Goal: Find specific page/section: Find specific page/section

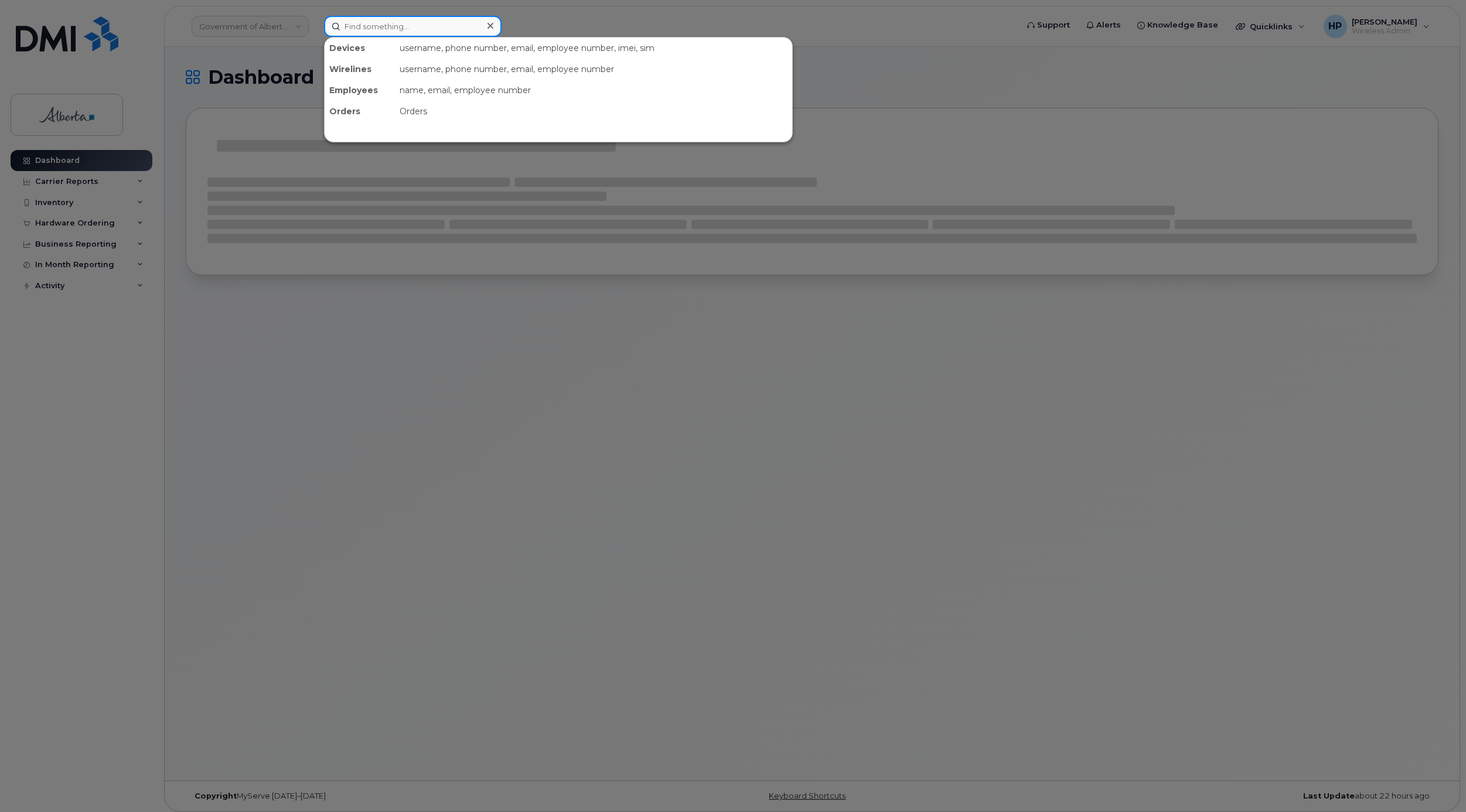
click at [410, 26] on input at bounding box center [413, 26] width 178 height 21
paste input "5879912427"
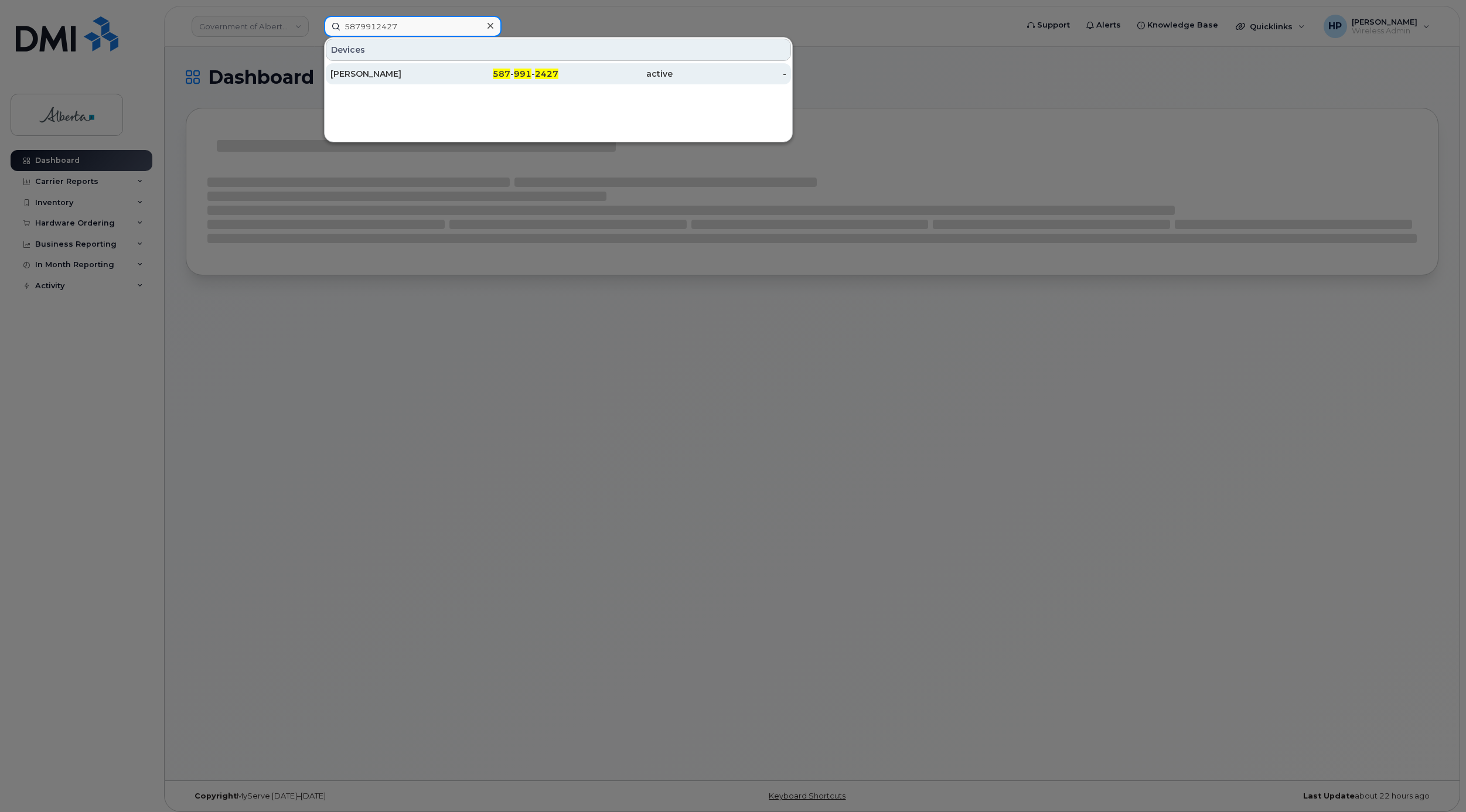
type input "5879912427"
click at [382, 72] on div "[PERSON_NAME]" at bounding box center [388, 74] width 114 height 12
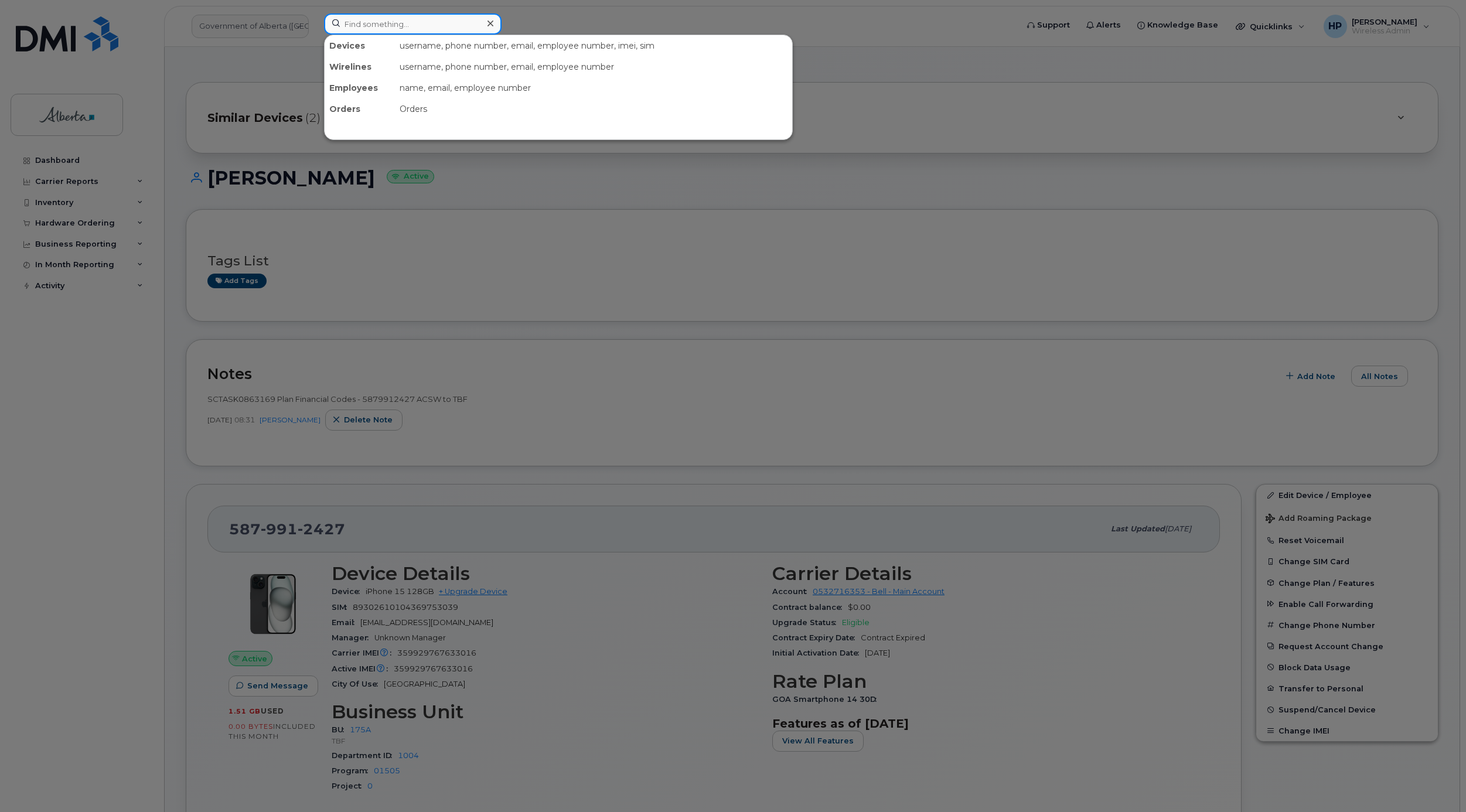
click at [352, 28] on input at bounding box center [413, 24] width 178 height 21
paste input "8253425922"
click at [343, 25] on input "8253425922" at bounding box center [413, 24] width 178 height 21
type input "8253425922"
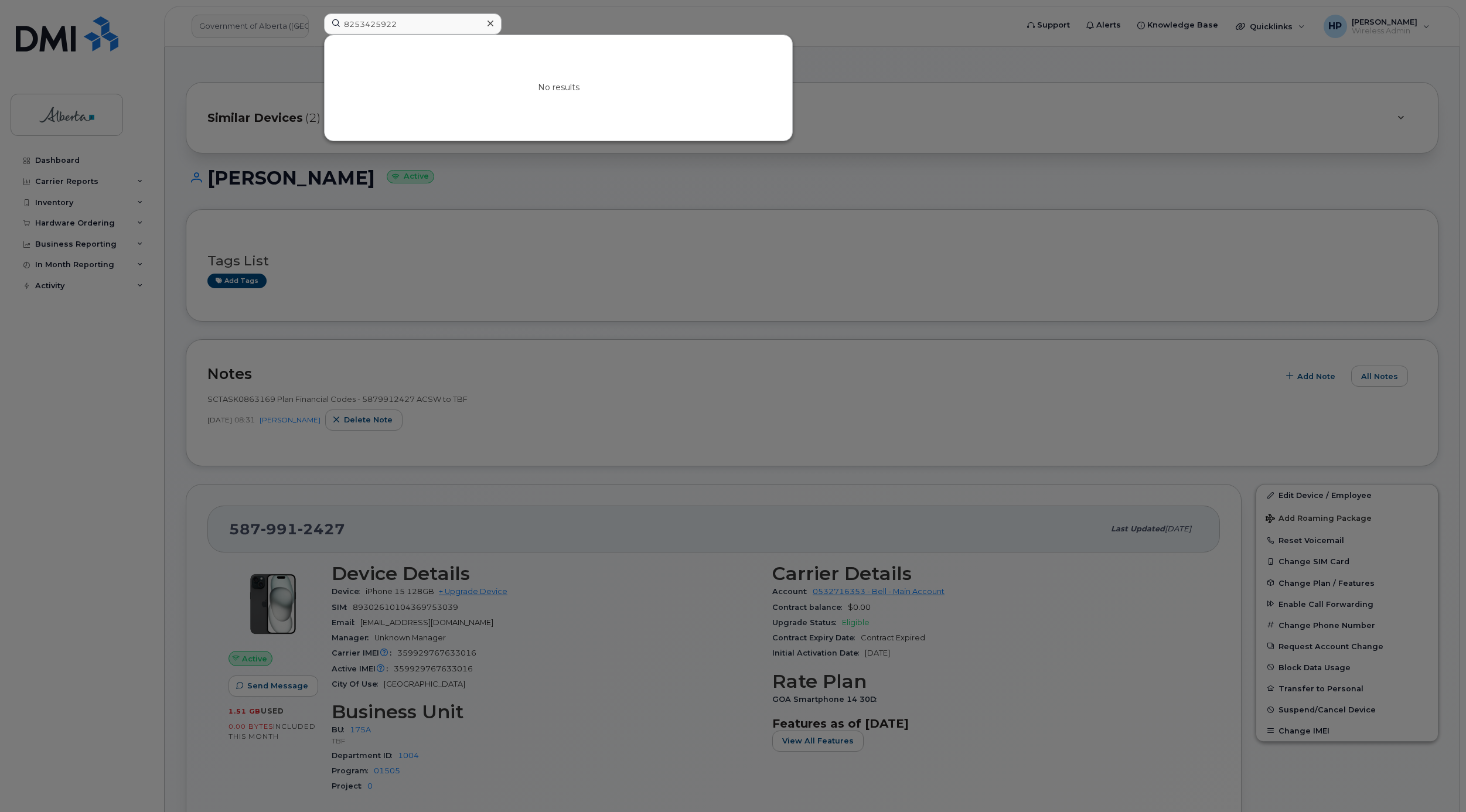
click at [486, 26] on div at bounding box center [490, 23] width 17 height 17
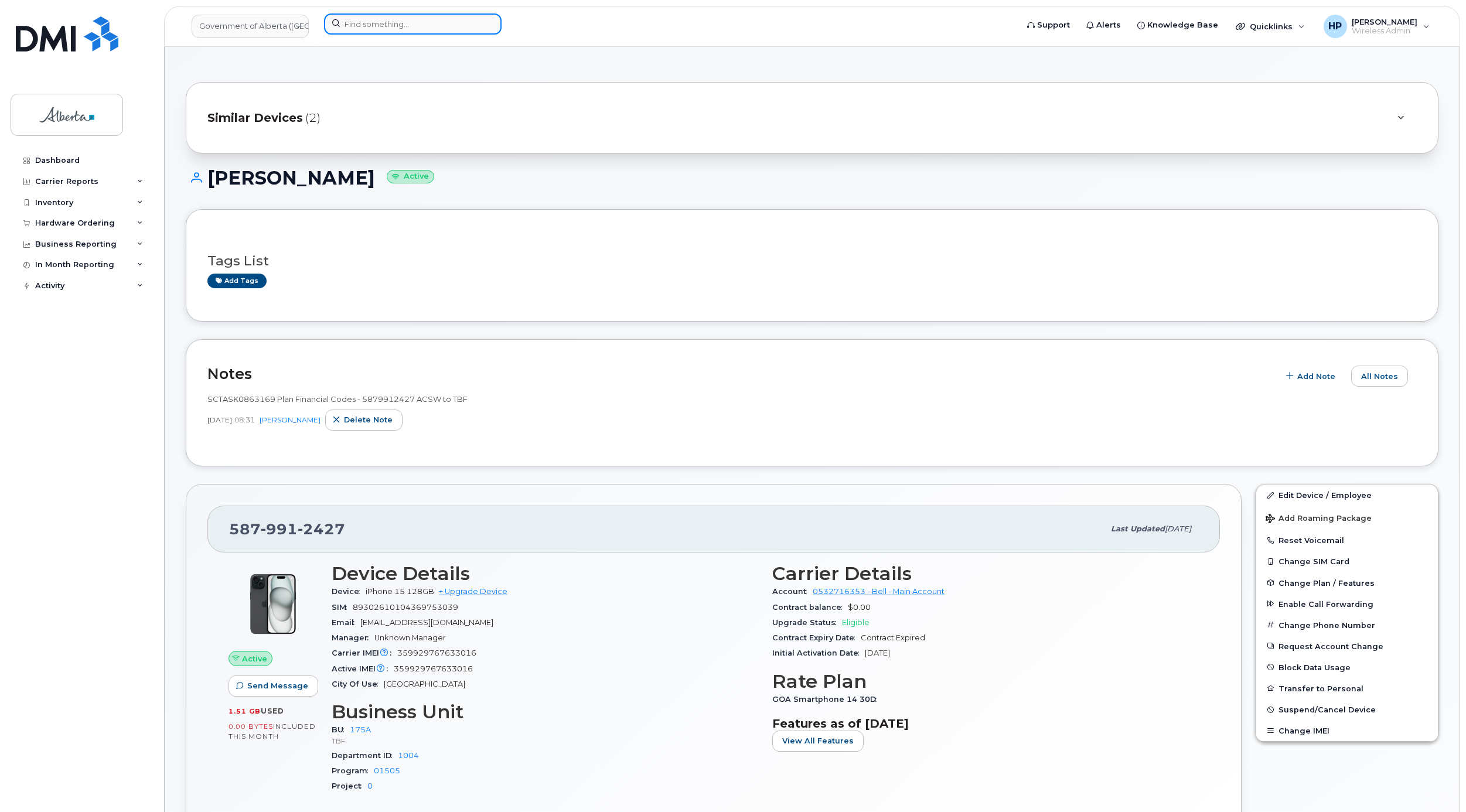
click at [444, 21] on input at bounding box center [413, 24] width 178 height 21
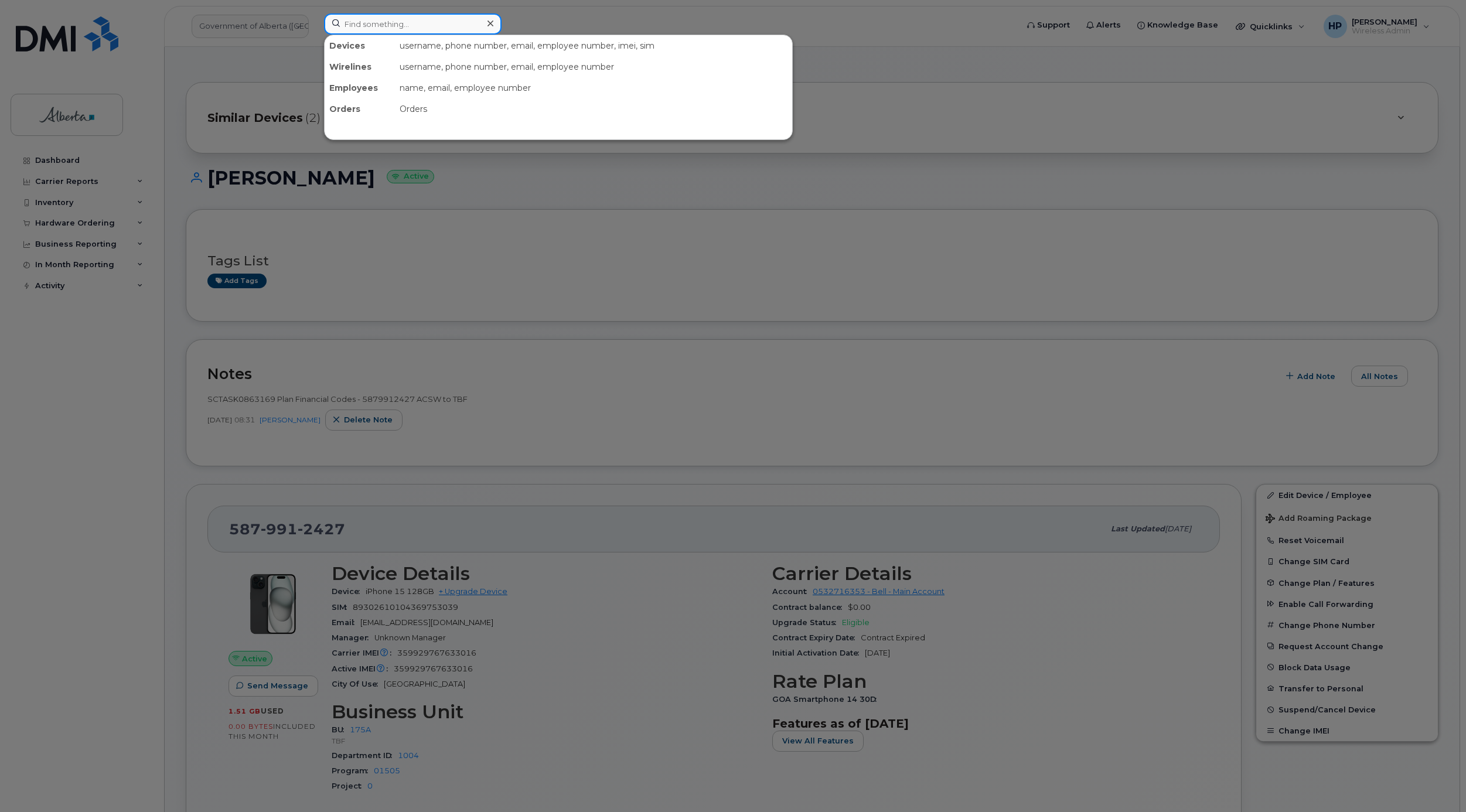
paste input "8253425917"
type input "8253425917"
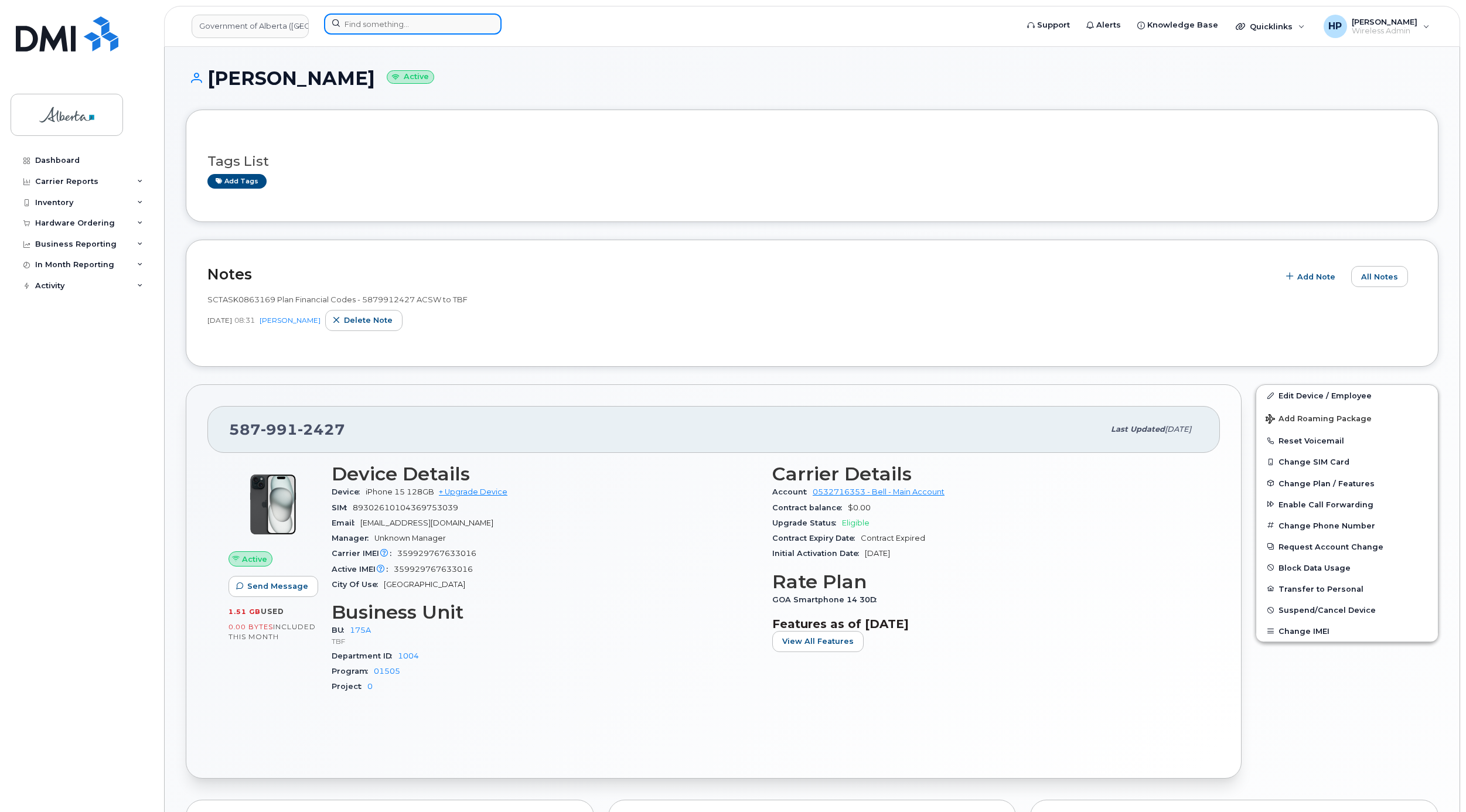
click at [349, 23] on input at bounding box center [413, 24] width 178 height 21
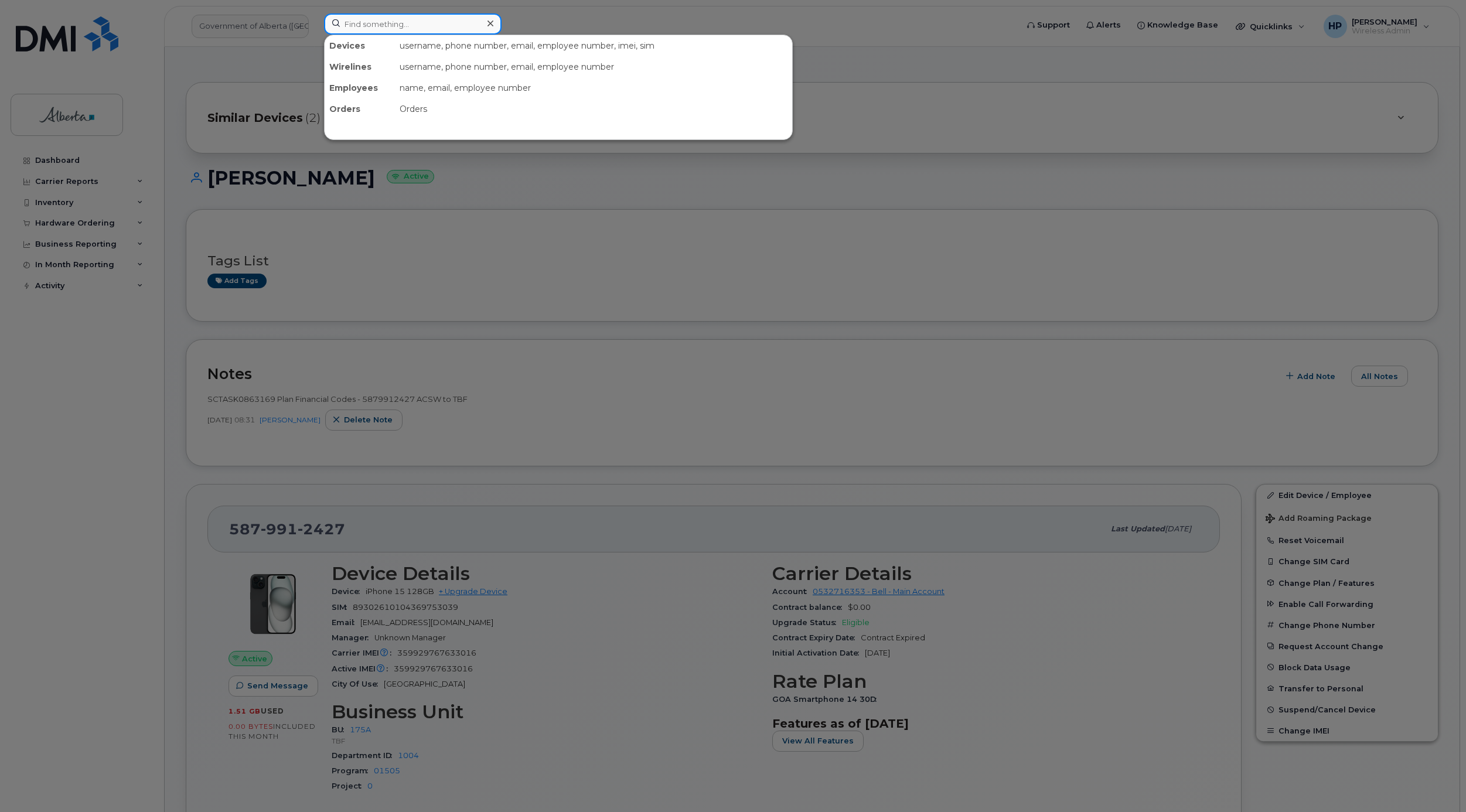
paste input "8253425917"
type input "8253425917"
